Goal: Navigation & Orientation: Locate item on page

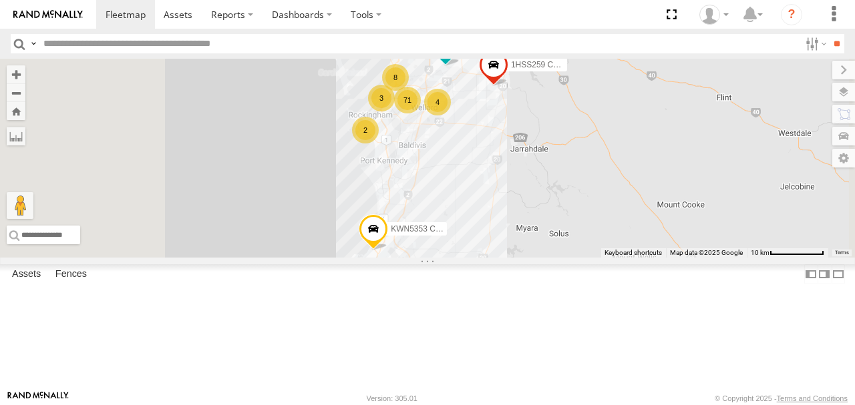
click at [841, 89] on label at bounding box center [843, 92] width 23 height 19
click at [0, 0] on span "Basemaps" at bounding box center [0, 0] width 0 height 0
click at [0, 0] on span "Satellite + Roadmap" at bounding box center [0, 0] width 0 height 0
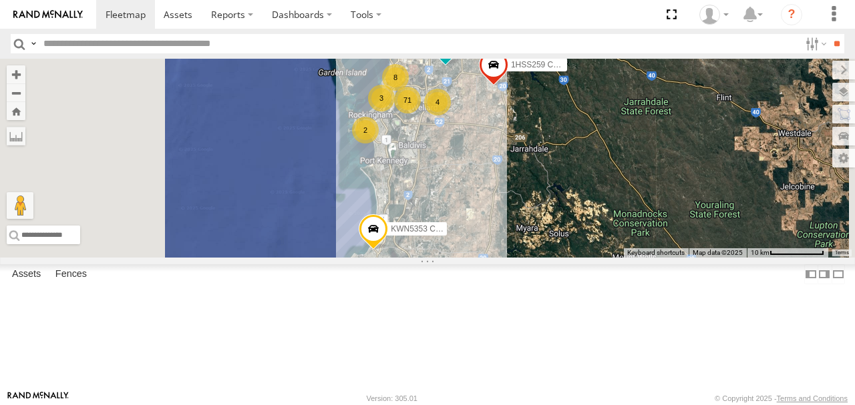
click at [832, 71] on label at bounding box center [843, 70] width 23 height 19
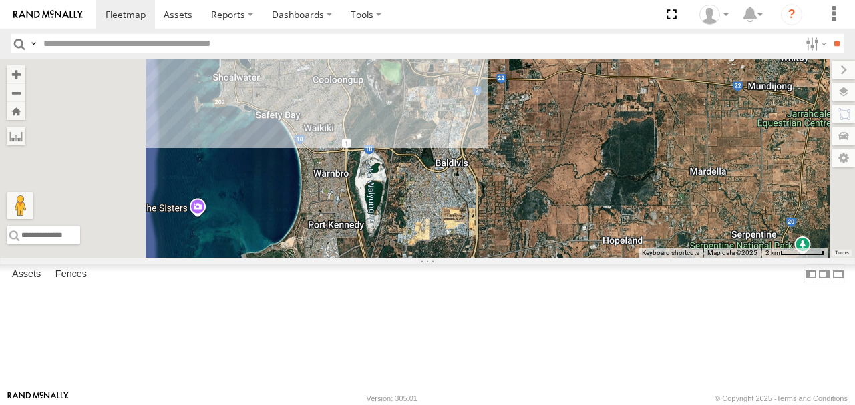
drag, startPoint x: 516, startPoint y: 215, endPoint x: 630, endPoint y: 318, distance: 153.6
click at [630, 258] on div "1HSS259 Coor.Enviro Plan & Develop KWN5353 CCTV Trailer KWN53 Ford Ranger (Reti…" at bounding box center [427, 158] width 855 height 199
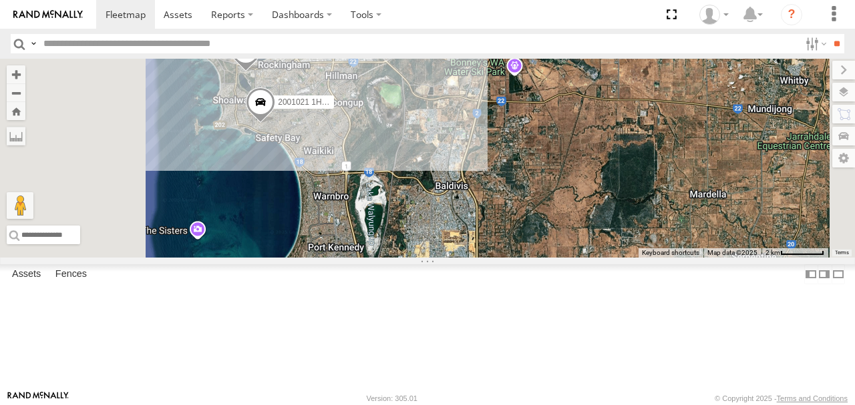
drag, startPoint x: 581, startPoint y: 219, endPoint x: 577, endPoint y: 392, distance: 172.9
click at [577, 392] on body at bounding box center [427, 202] width 855 height 405
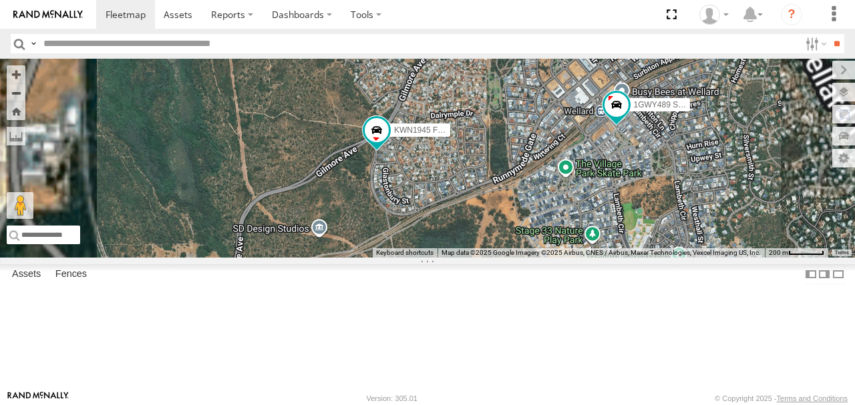
drag, startPoint x: 582, startPoint y: 250, endPoint x: 584, endPoint y: 395, distance: 145.6
click at [584, 395] on body at bounding box center [427, 202] width 855 height 405
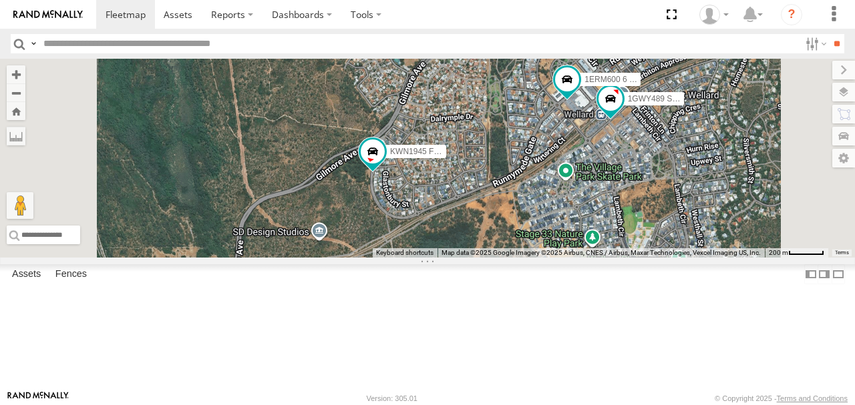
click at [385, 164] on span at bounding box center [373, 152] width 24 height 24
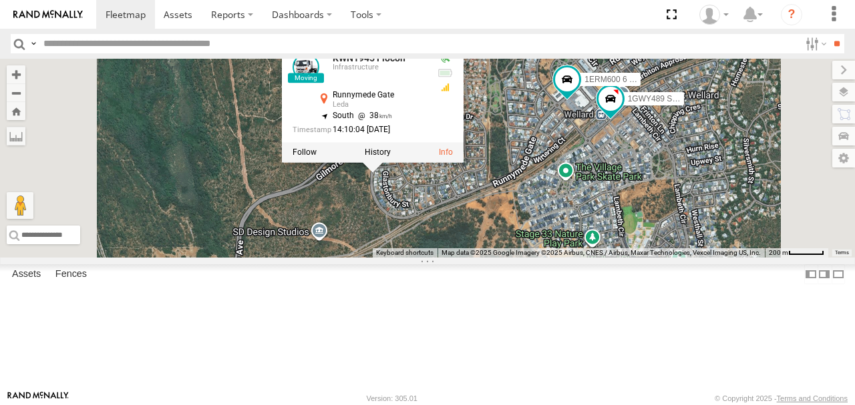
click at [391, 158] on label at bounding box center [378, 152] width 26 height 9
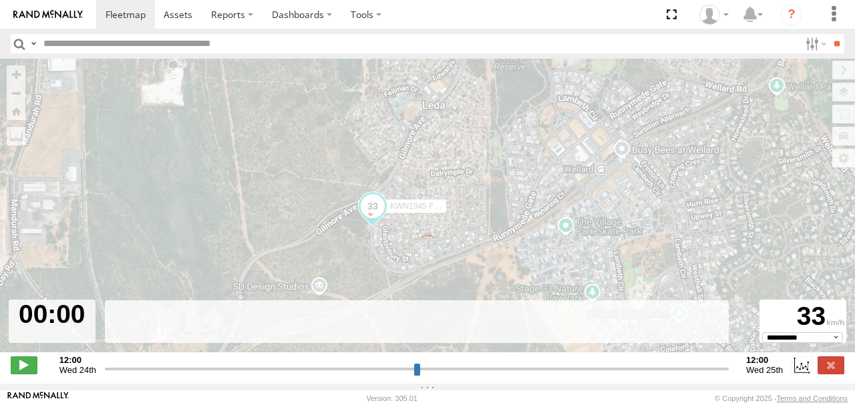
click at [19, 370] on span at bounding box center [24, 365] width 27 height 17
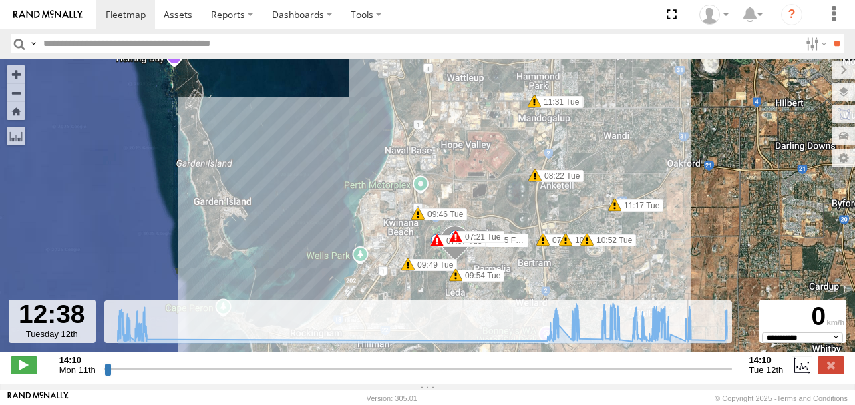
drag, startPoint x: 105, startPoint y: 378, endPoint x: 688, endPoint y: 363, distance: 582.3
click at [688, 363] on input "range" at bounding box center [418, 369] width 628 height 13
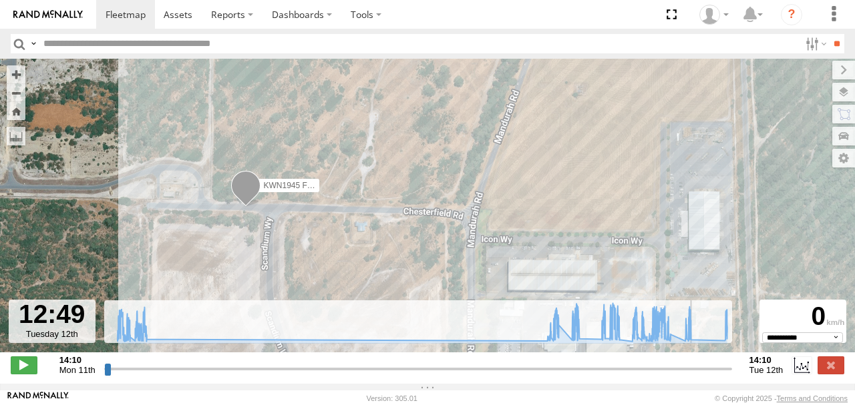
drag, startPoint x: 707, startPoint y: 378, endPoint x: 692, endPoint y: 378, distance: 14.7
click at [692, 375] on input "range" at bounding box center [418, 369] width 628 height 13
drag, startPoint x: 697, startPoint y: 377, endPoint x: 718, endPoint y: 377, distance: 21.4
click at [718, 375] on input "range" at bounding box center [418, 369] width 628 height 13
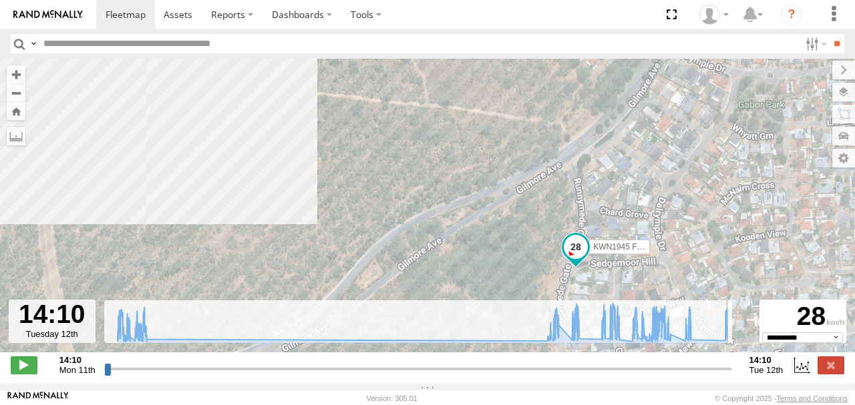
type input "**********"
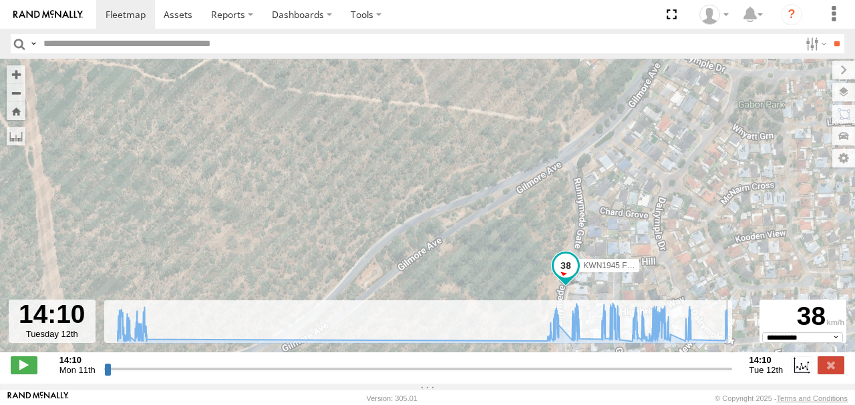
click at [828, 372] on label at bounding box center [830, 365] width 27 height 17
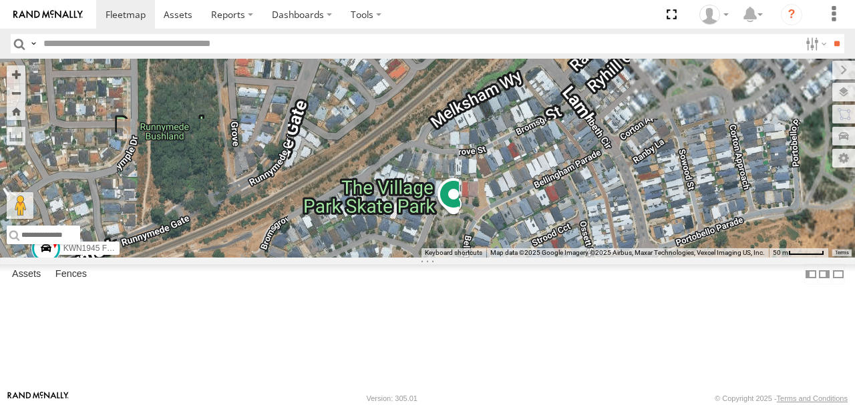
drag, startPoint x: 704, startPoint y: 182, endPoint x: 678, endPoint y: 379, distance: 198.0
click at [678, 258] on div "KWN1945 Flocon 1GWY489 Signage Truck 1ERM600 6 [PERSON_NAME]" at bounding box center [427, 158] width 855 height 199
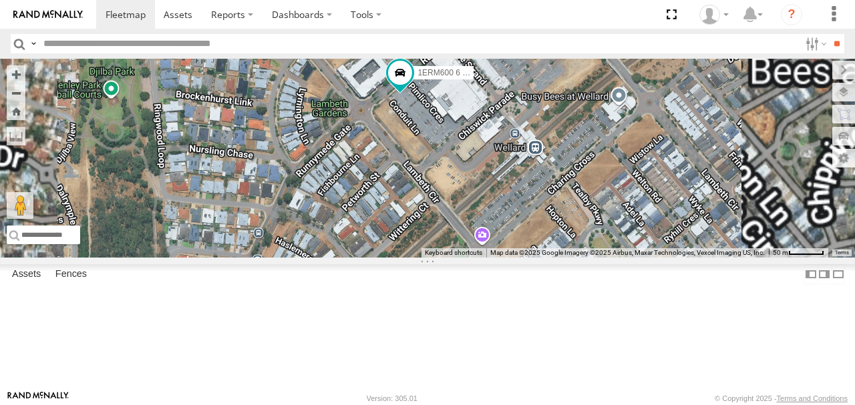
drag, startPoint x: 624, startPoint y: 174, endPoint x: 554, endPoint y: 383, distance: 221.0
click at [554, 258] on div "KWN1945 Flocon 1GWY489 Signage Truck 1ERM600 6 [PERSON_NAME] Keyboard shortcuts…" at bounding box center [427, 158] width 855 height 199
